Goal: Check status: Check status

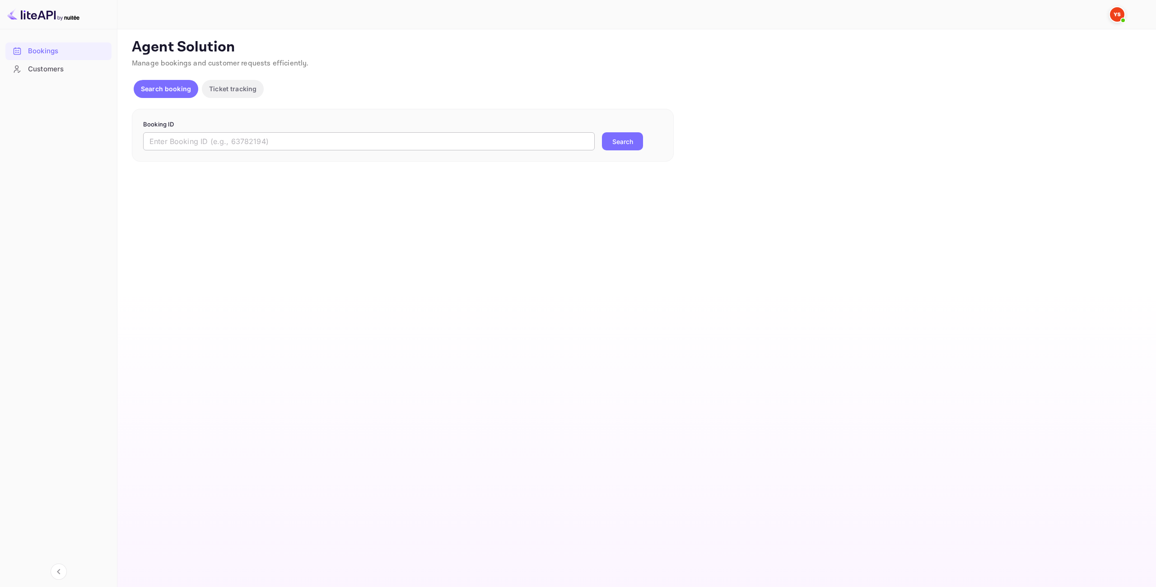
click at [375, 143] on input "text" at bounding box center [368, 141] width 451 height 18
paste input "8459582"
type input "8459582"
drag, startPoint x: 627, startPoint y: 135, endPoint x: 467, endPoint y: 197, distance: 171.1
click at [623, 135] on button "Search" at bounding box center [622, 141] width 41 height 18
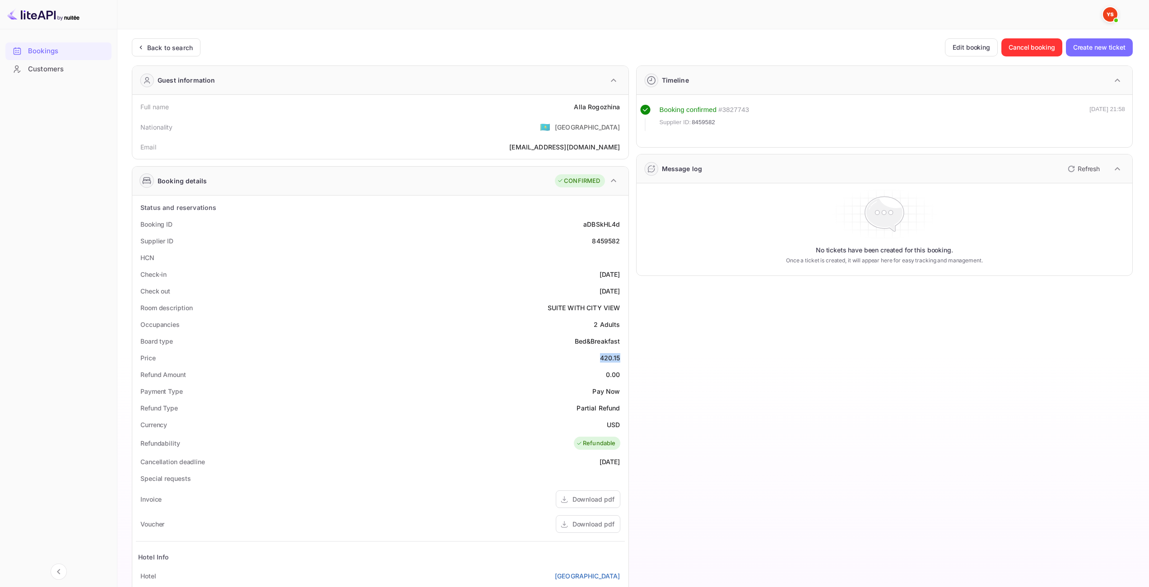
drag, startPoint x: 598, startPoint y: 359, endPoint x: 621, endPoint y: 360, distance: 23.0
click at [621, 360] on div "Price 420.15" at bounding box center [380, 357] width 489 height 17
copy div "420.15"
drag, startPoint x: 600, startPoint y: 359, endPoint x: 621, endPoint y: 356, distance: 21.0
click at [623, 356] on div "Price 420.15" at bounding box center [380, 357] width 489 height 17
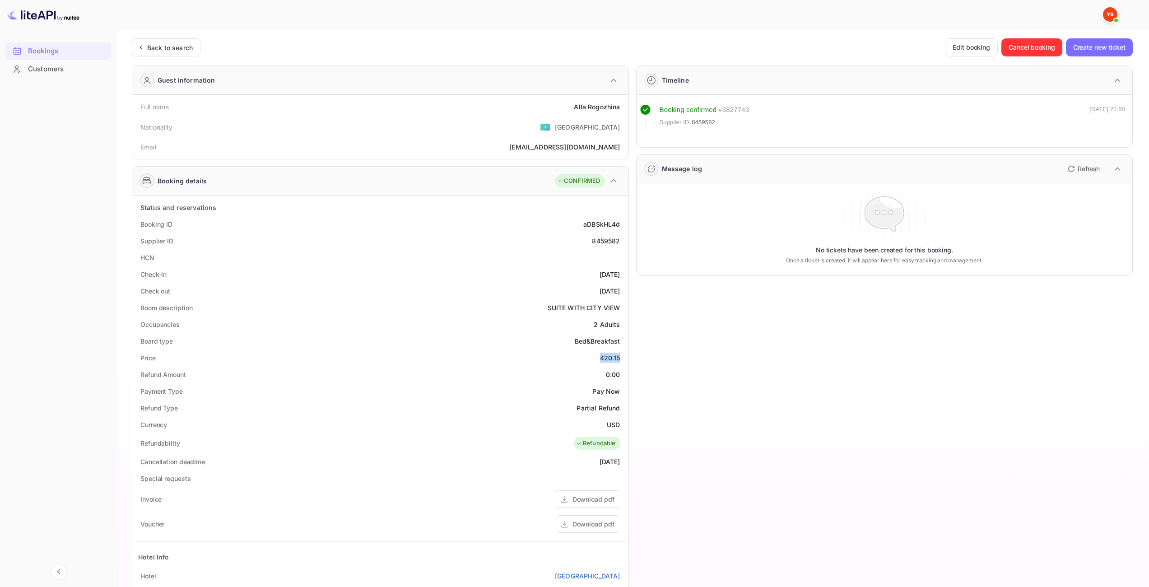
copy div "420.15"
drag, startPoint x: 608, startPoint y: 427, endPoint x: 627, endPoint y: 428, distance: 19.5
click at [627, 428] on div "Status and reservations Booking ID aDBSkHL4d Supplier ID 8459582 HCN Check-in […" at bounding box center [380, 452] width 496 height 514
copy div "USD"
drag, startPoint x: 573, startPoint y: 106, endPoint x: 621, endPoint y: 110, distance: 48.5
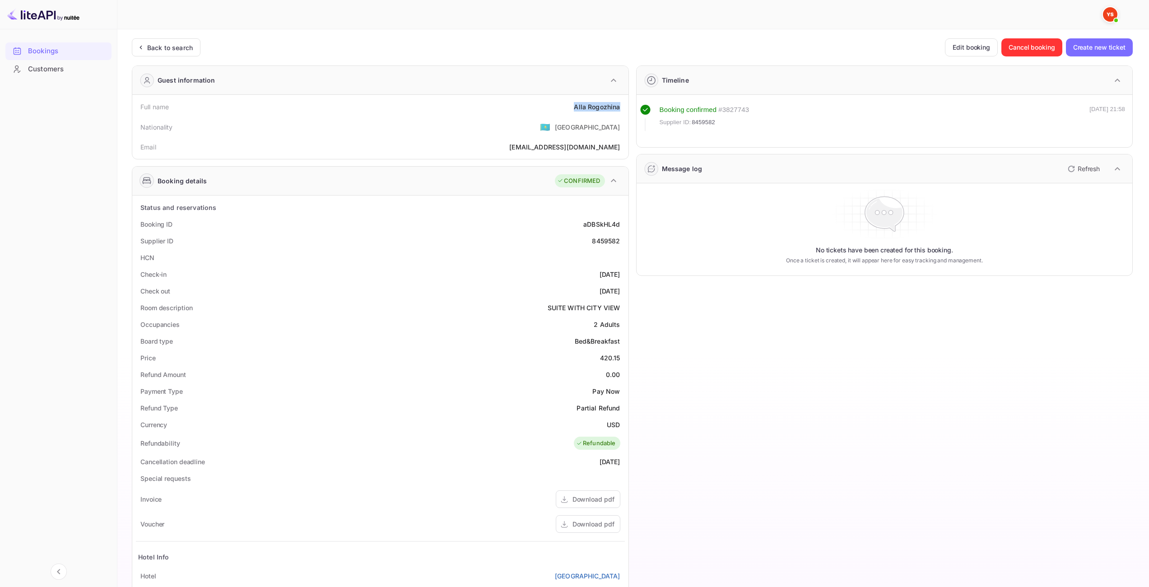
click at [621, 110] on div "Full name [PERSON_NAME]" at bounding box center [380, 106] width 489 height 17
copy div "[PERSON_NAME]"
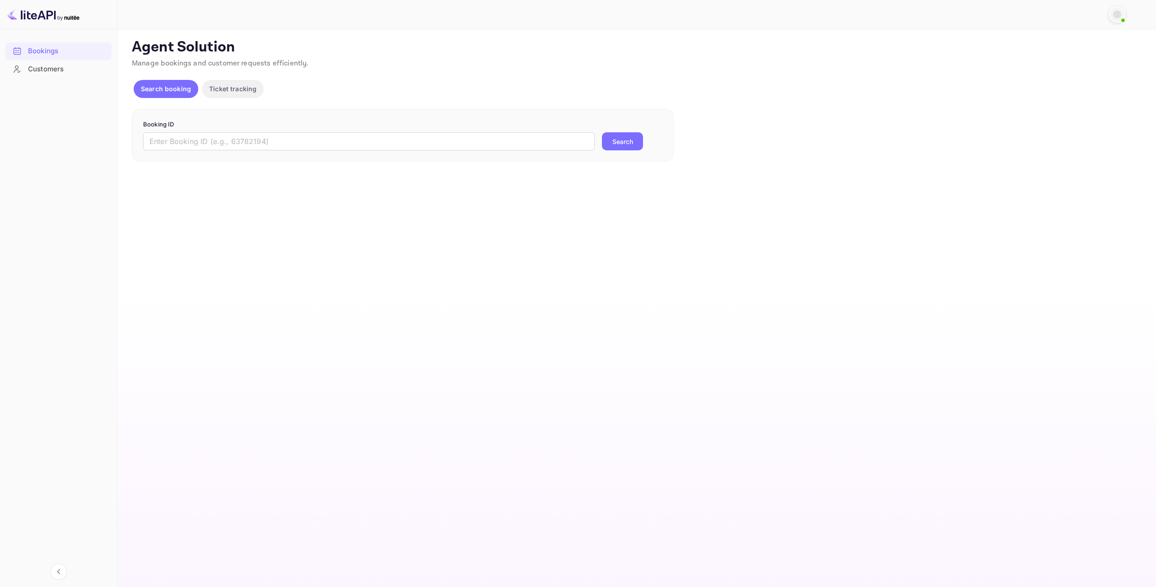
click at [445, 145] on input "text" at bounding box center [368, 141] width 451 height 18
paste input "9660363"
type input "9660363"
click at [612, 149] on button "Search" at bounding box center [622, 141] width 41 height 18
